Goal: Task Accomplishment & Management: Manage account settings

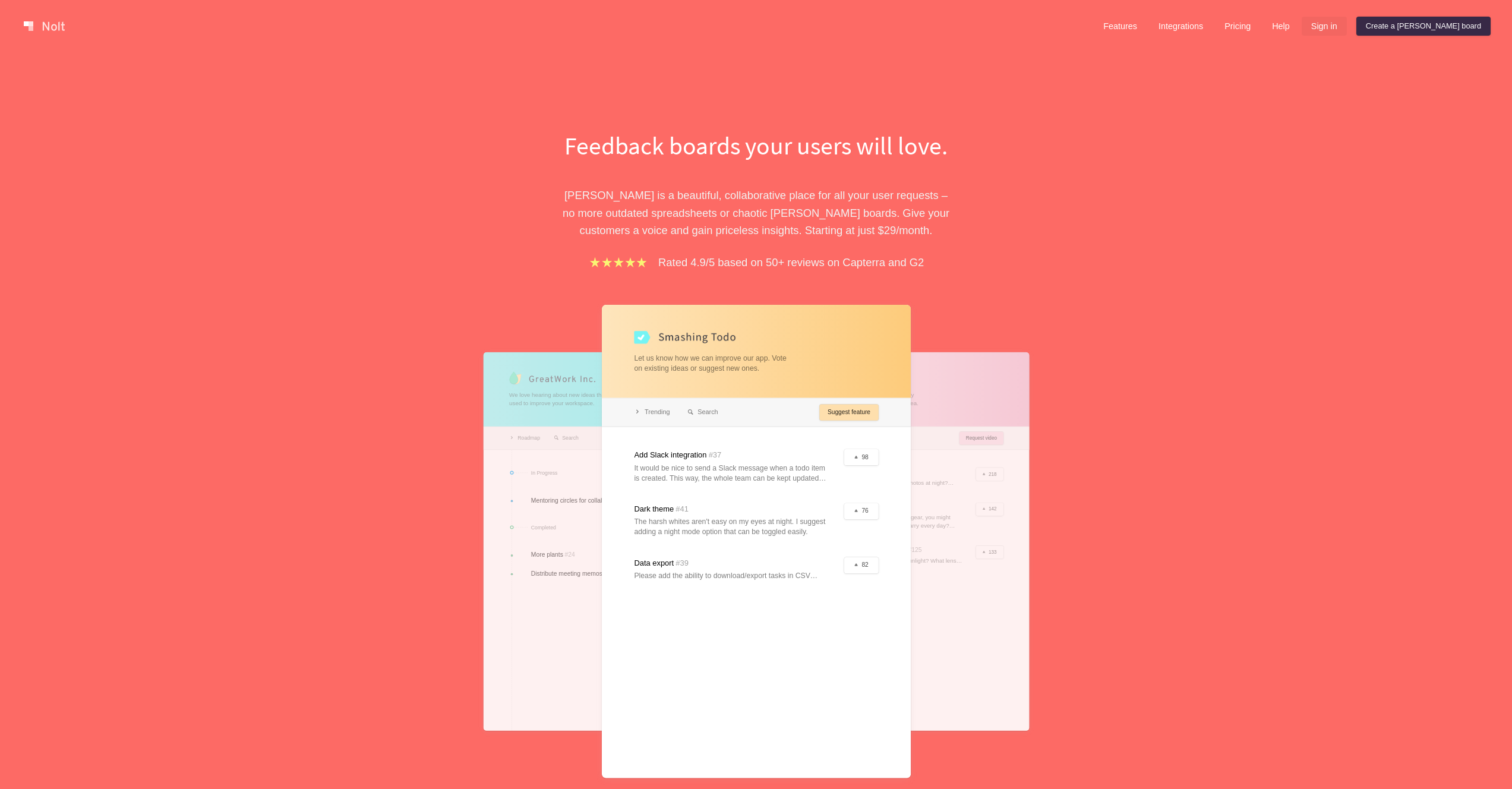
click at [1347, 30] on link "Sign in" at bounding box center [1324, 26] width 45 height 19
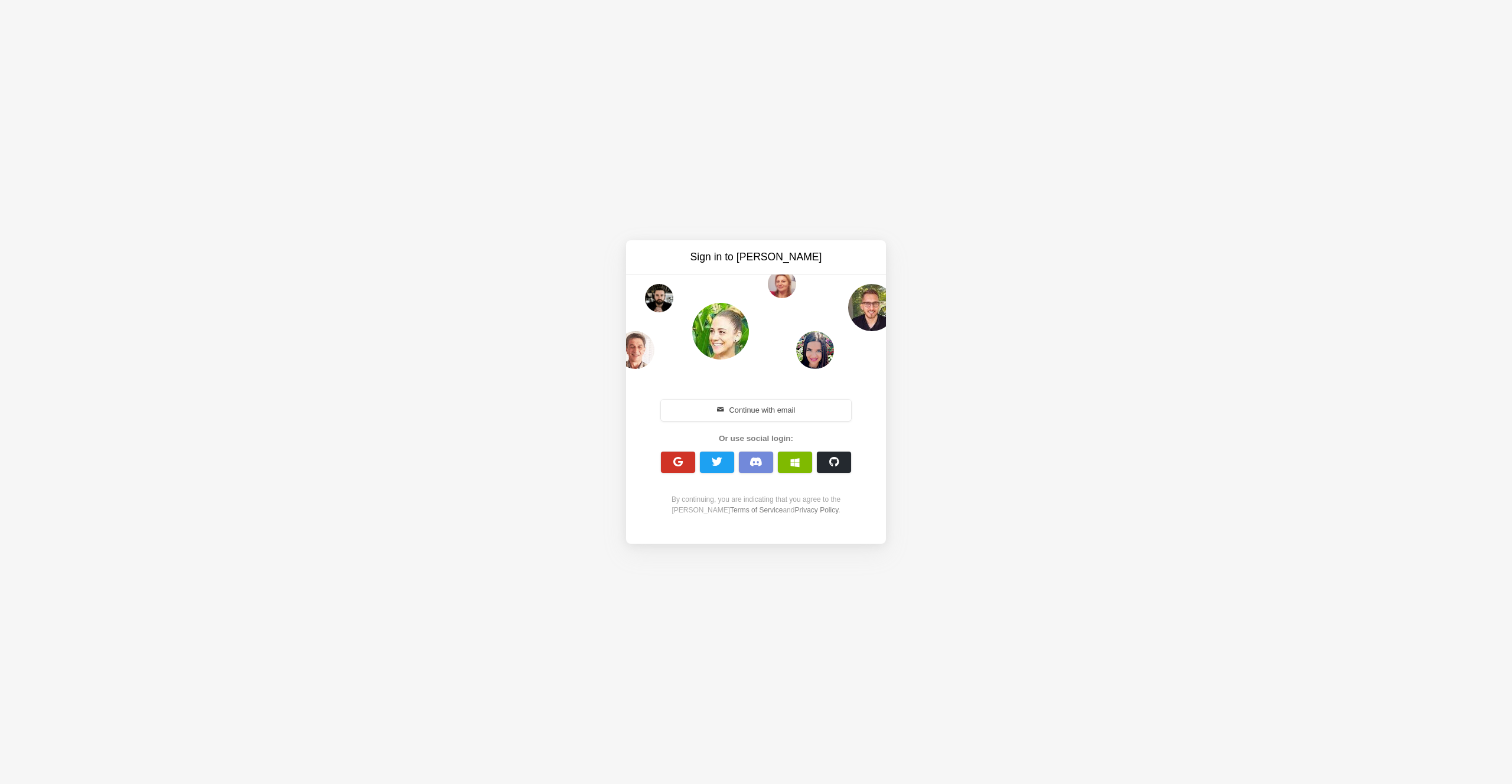
click at [689, 455] on button "button" at bounding box center [678, 462] width 34 height 21
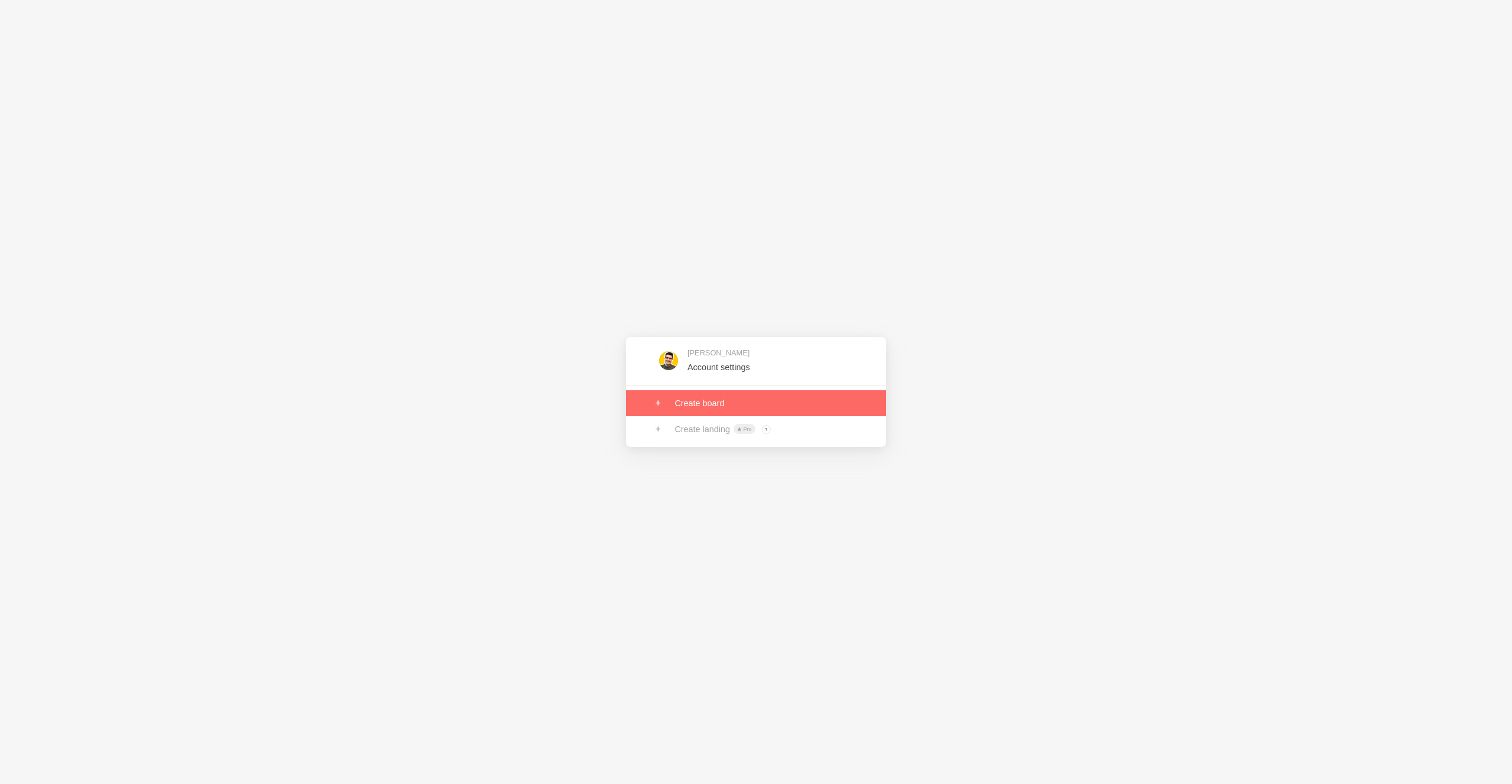
click at [742, 408] on link at bounding box center [756, 403] width 260 height 26
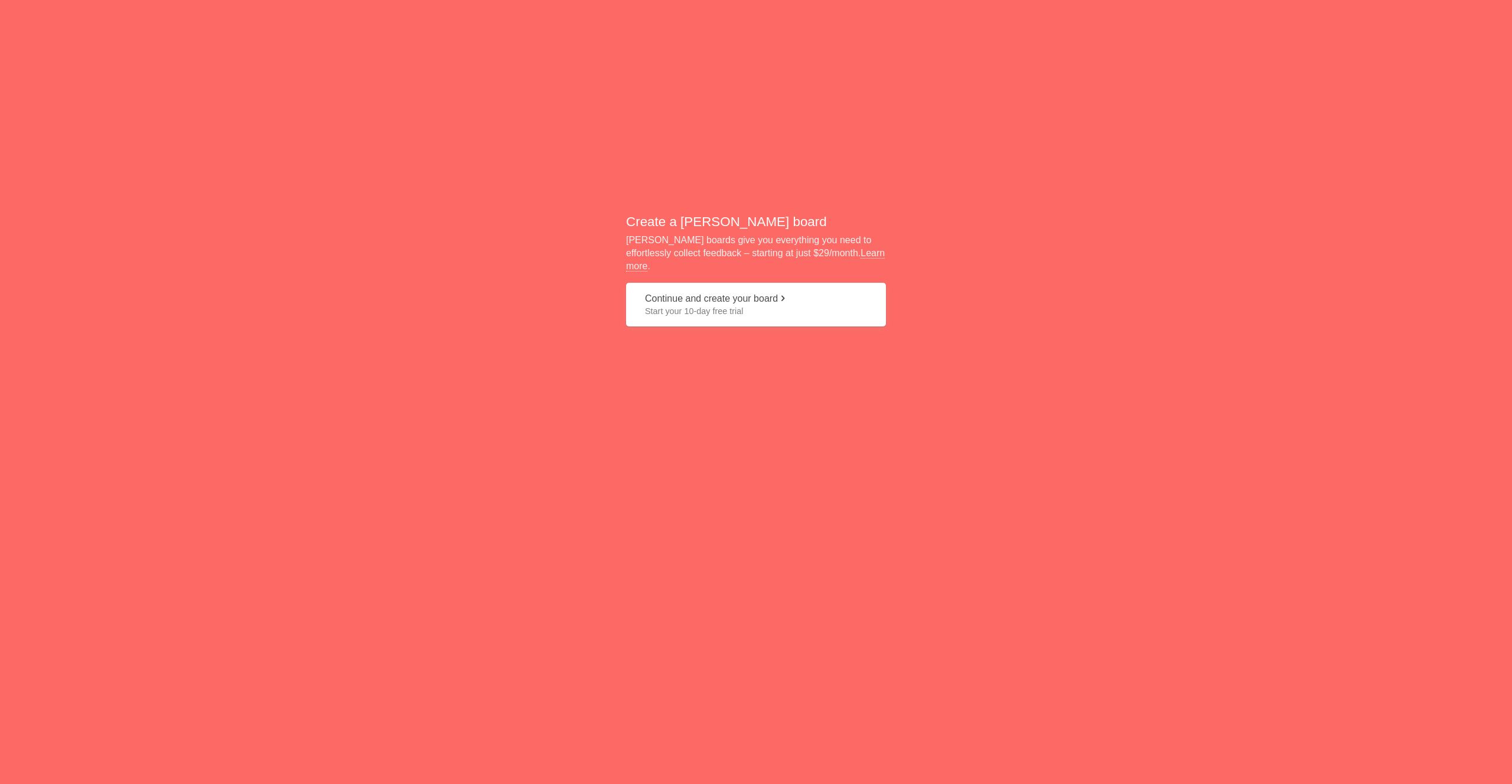
click at [726, 344] on div "Create a Nolt board Nolt boards give you everything you need to effortlessly co…" at bounding box center [756, 274] width 1512 height 549
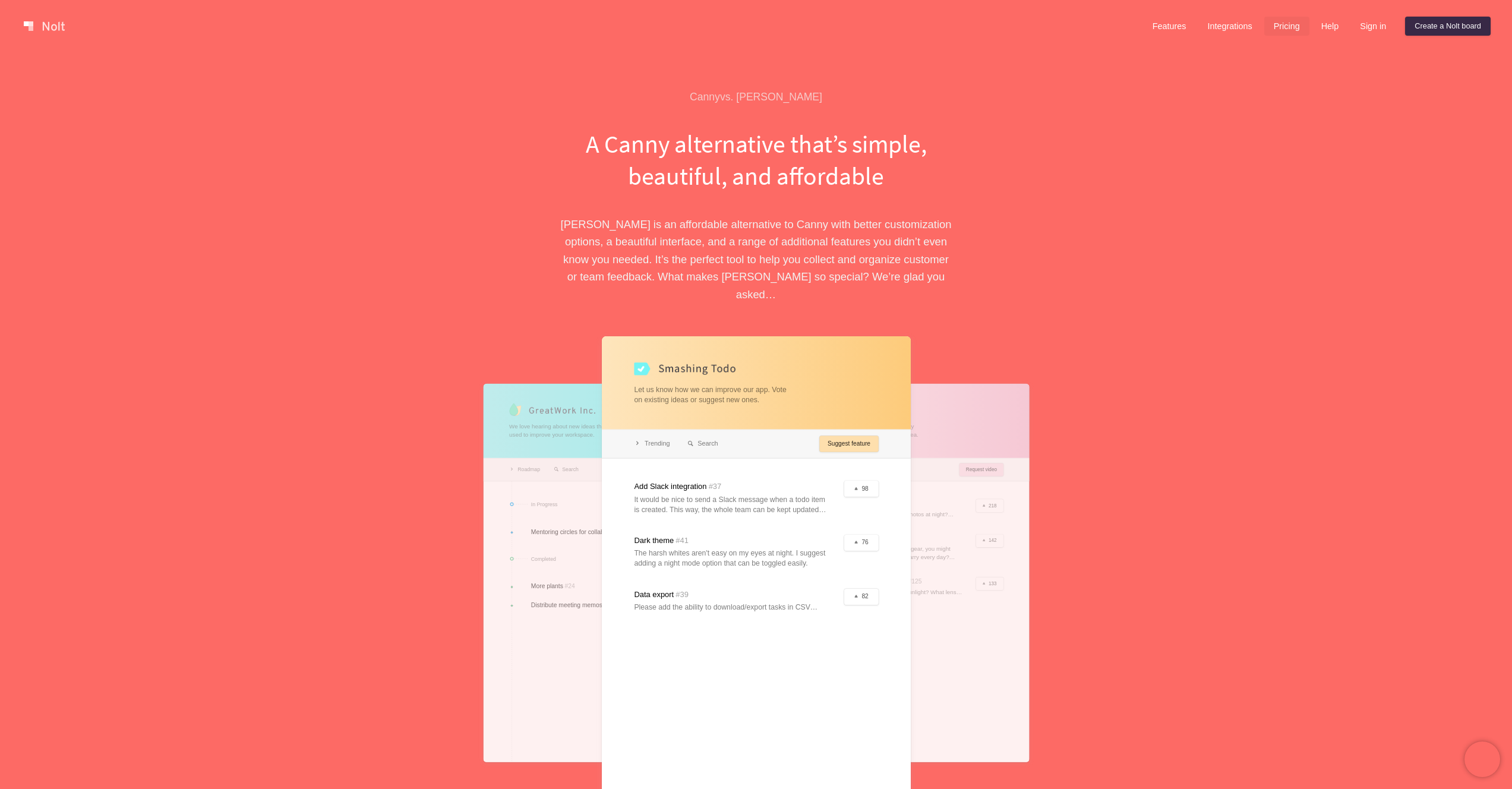
click at [1277, 21] on link "Pricing" at bounding box center [1287, 26] width 45 height 19
